Goal: Check status: Check status

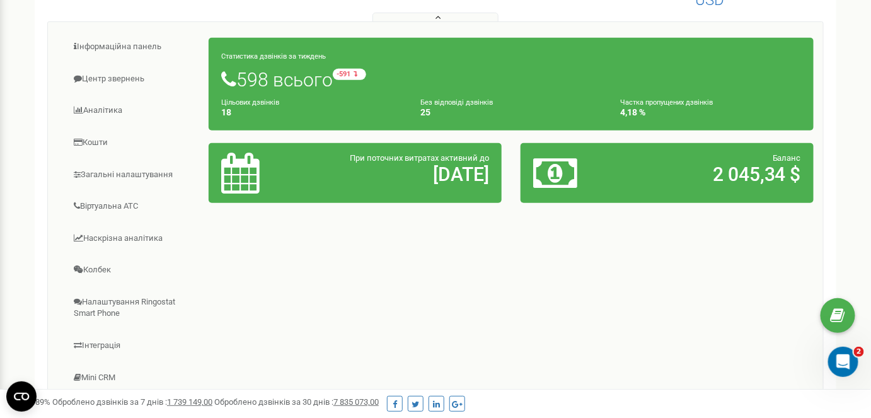
scroll to position [57, 0]
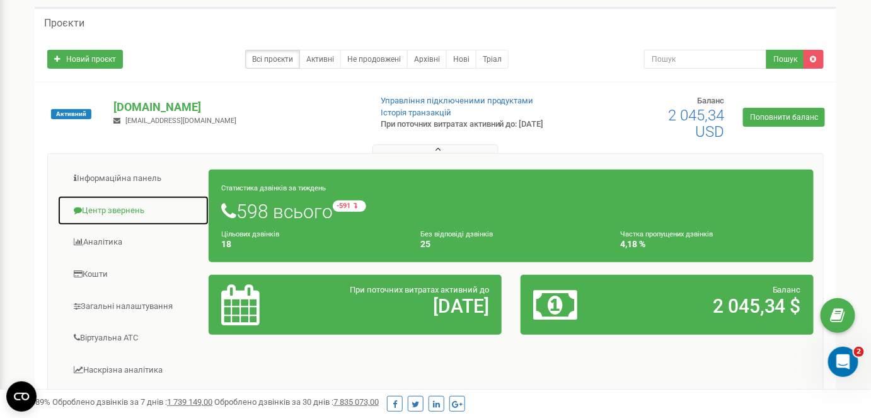
click at [152, 205] on link "Центр звернень" at bounding box center [133, 210] width 152 height 31
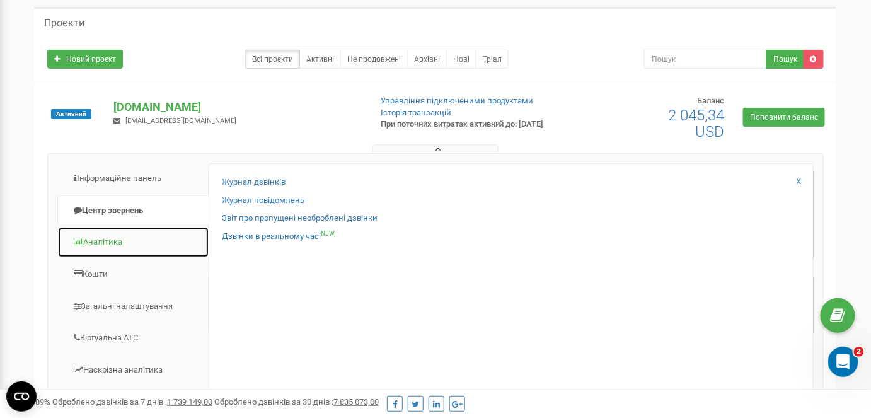
click at [141, 234] on link "Аналiтика" at bounding box center [133, 242] width 152 height 31
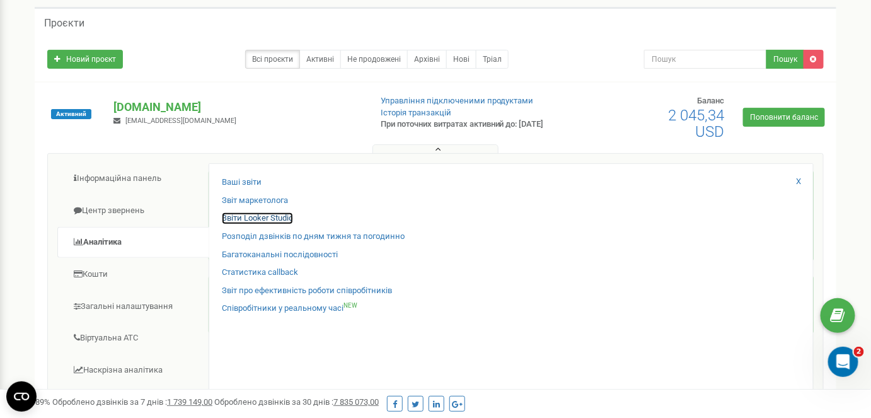
click at [272, 221] on link "Звіти Looker Studio" at bounding box center [257, 218] width 71 height 12
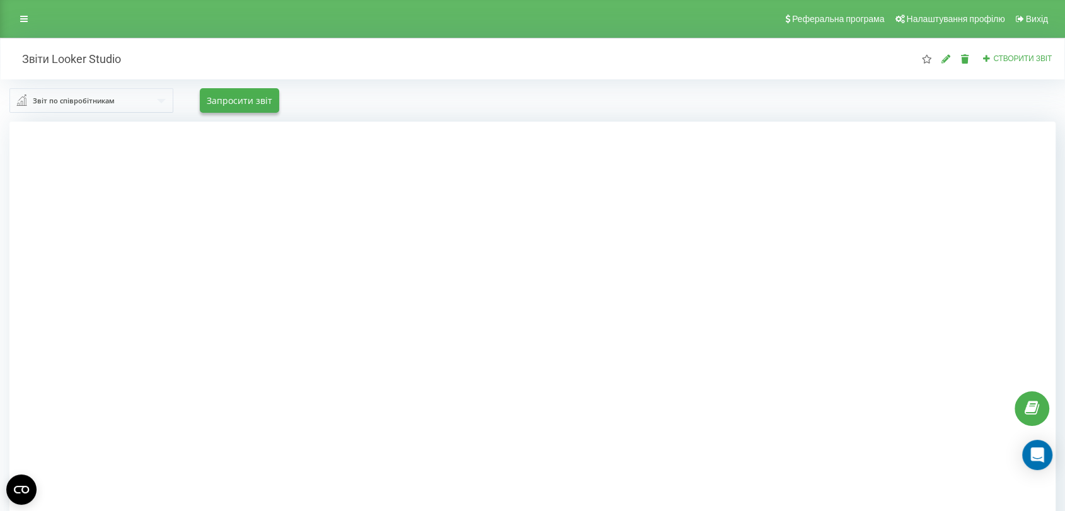
click at [943, 289] on div at bounding box center [532, 377] width 1046 height 511
click at [883, 270] on div at bounding box center [532, 377] width 1046 height 511
click at [20, 26] on link at bounding box center [24, 19] width 23 height 18
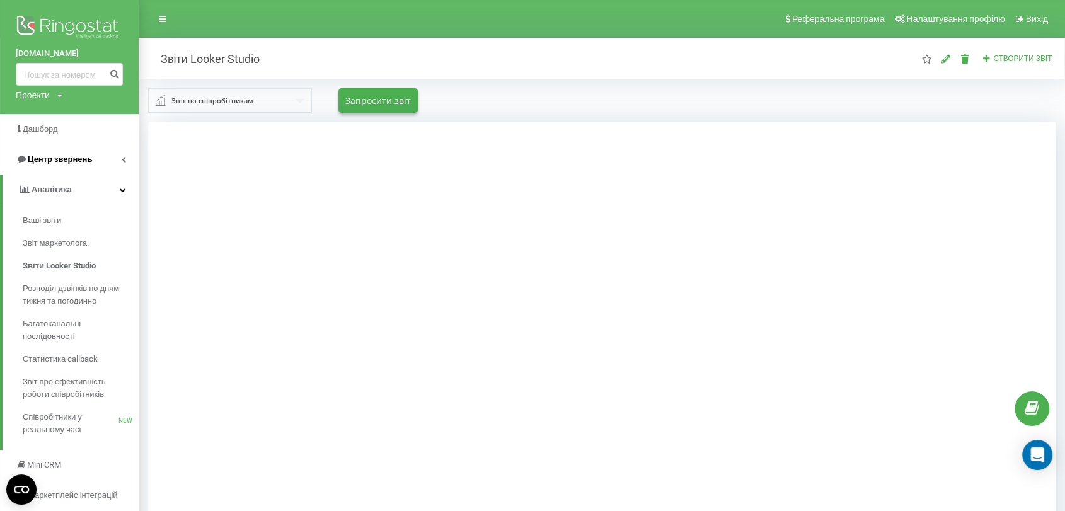
click at [75, 162] on span "Центр звернень" at bounding box center [60, 158] width 64 height 9
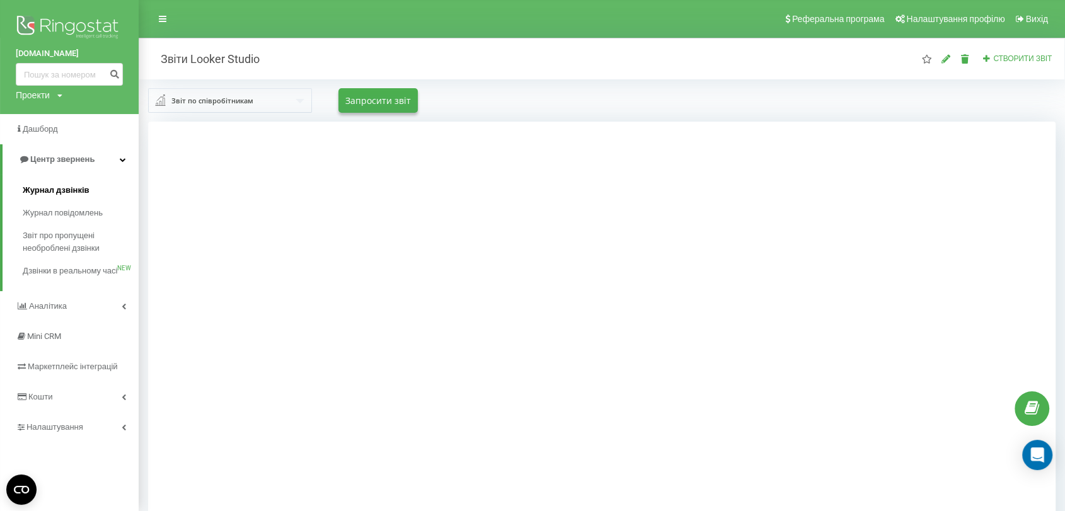
click at [81, 185] on span "Журнал дзвінків" at bounding box center [56, 190] width 67 height 13
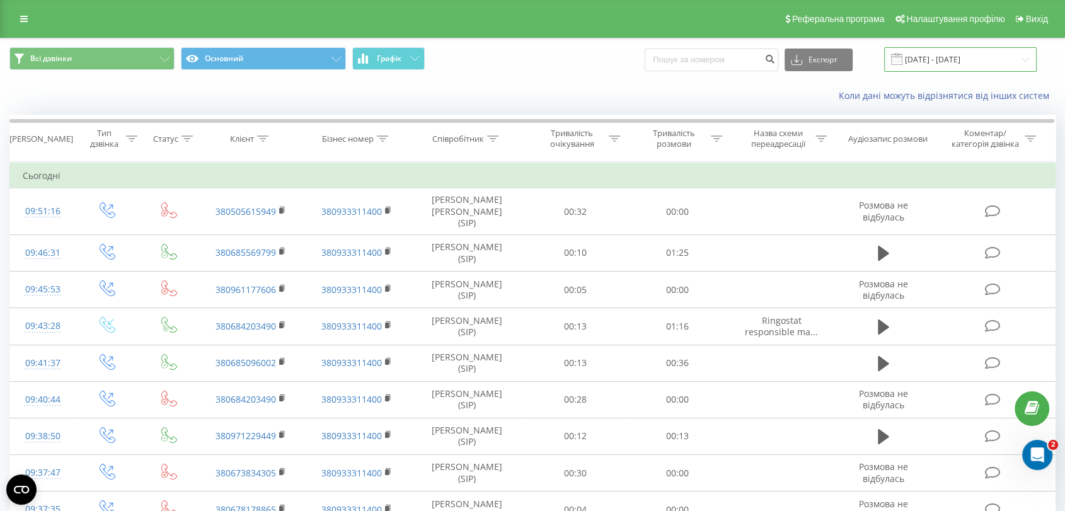
click at [932, 57] on input "19.08.2025 - 19.09.2025" at bounding box center [960, 59] width 152 height 25
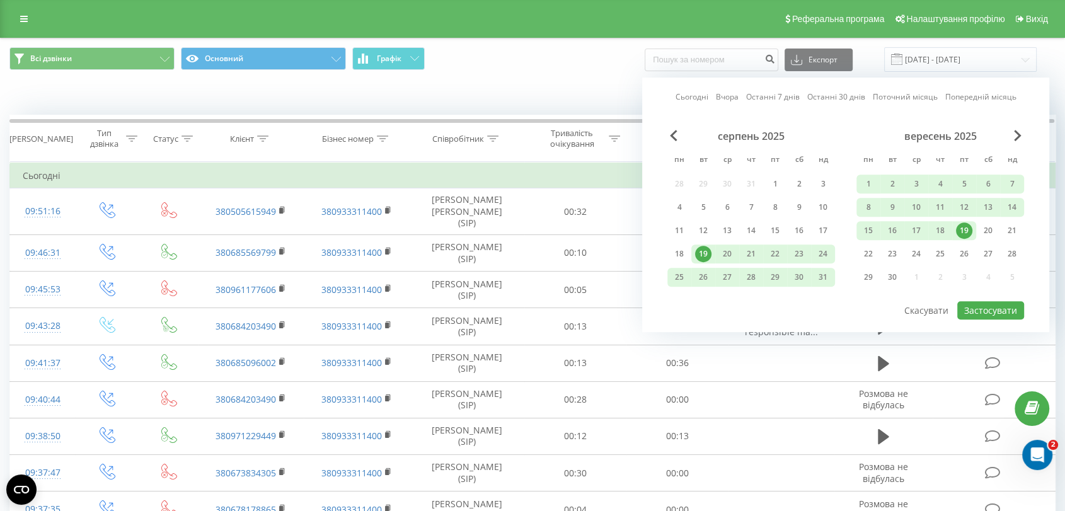
click at [702, 253] on div "19" at bounding box center [703, 254] width 16 height 16
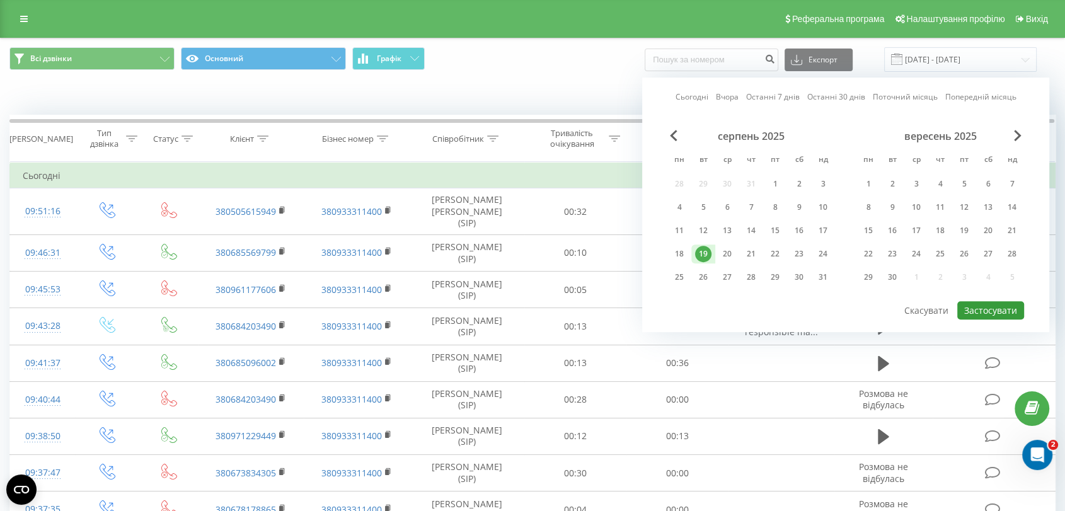
click at [976, 302] on button "Застосувати" at bounding box center [990, 310] width 67 height 18
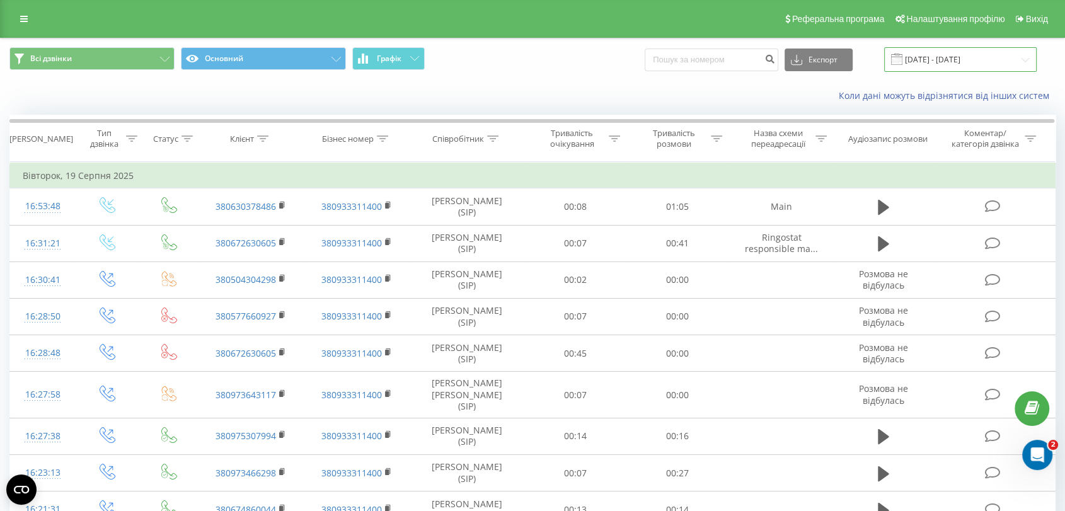
click at [967, 54] on input "19.08.2025 - 19.08.2025" at bounding box center [960, 59] width 152 height 25
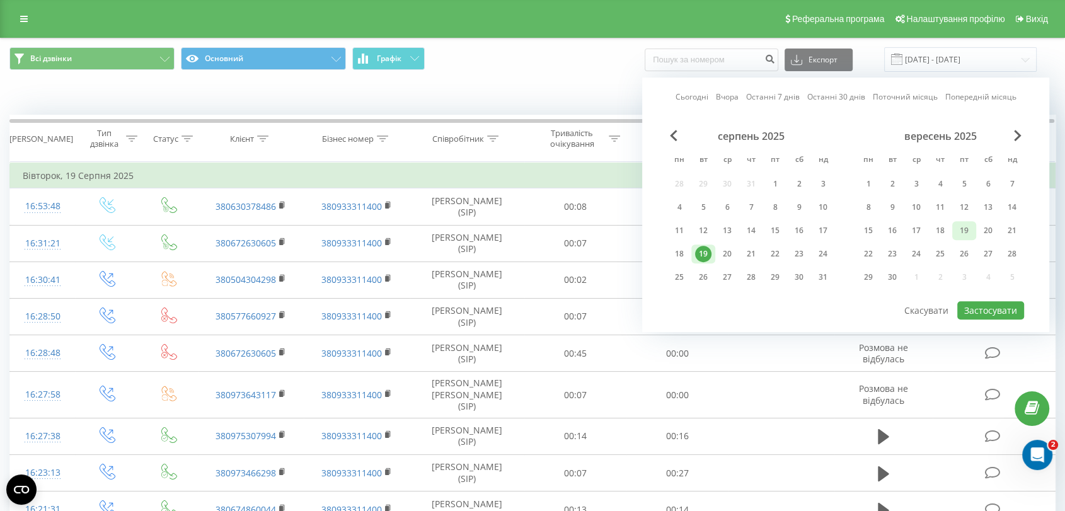
click at [962, 228] on div "19" at bounding box center [964, 230] width 16 height 16
click at [997, 302] on button "Застосувати" at bounding box center [990, 310] width 67 height 18
type input "19.09.2025 - 19.09.2025"
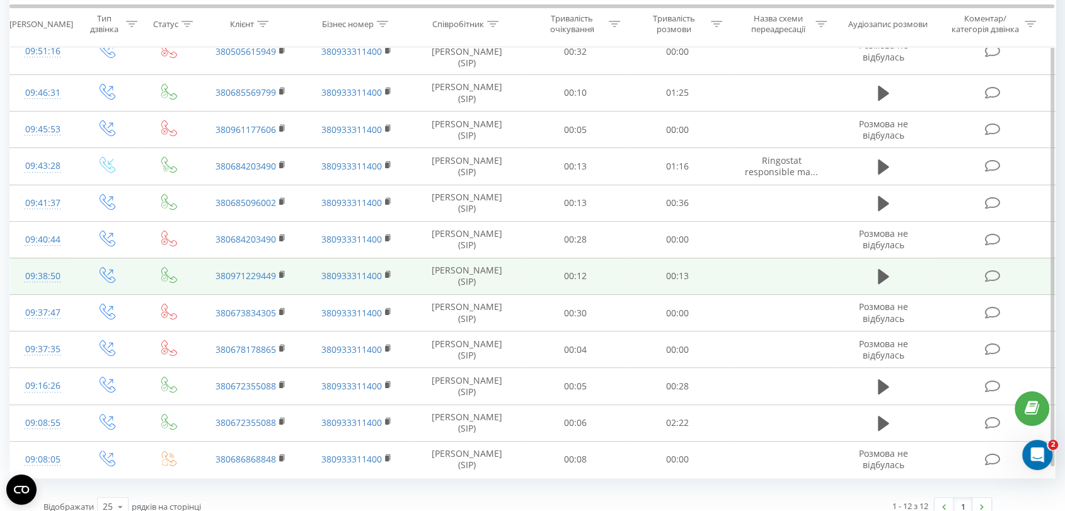
scroll to position [163, 0]
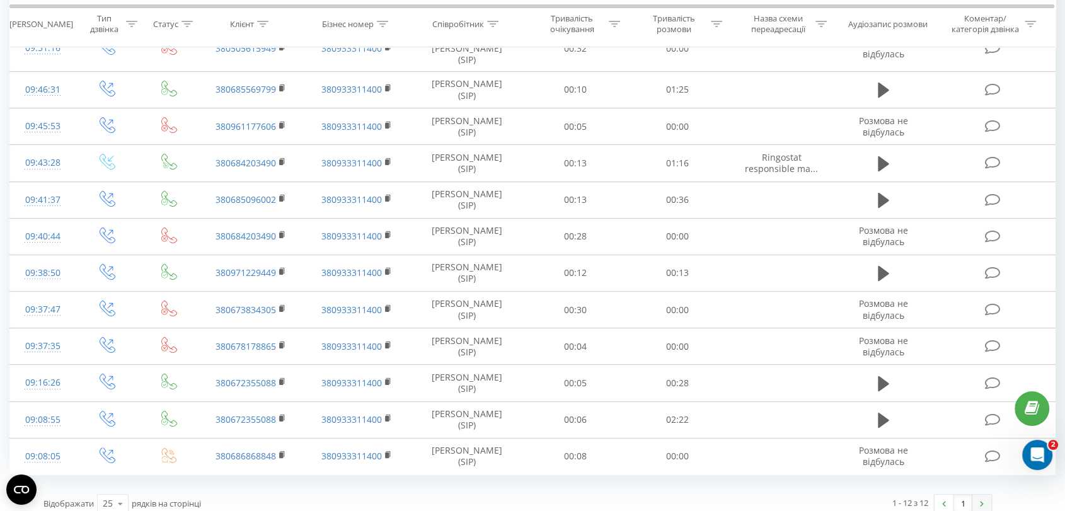
click at [983, 495] on link at bounding box center [981, 504] width 19 height 18
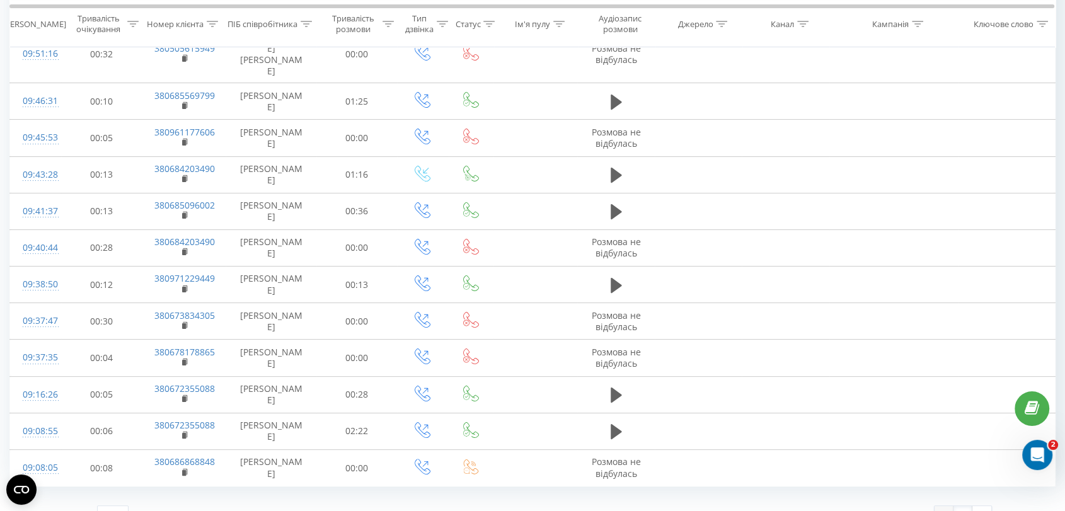
click at [943, 506] on link at bounding box center [943, 515] width 19 height 18
